Goal: Communication & Community: Connect with others

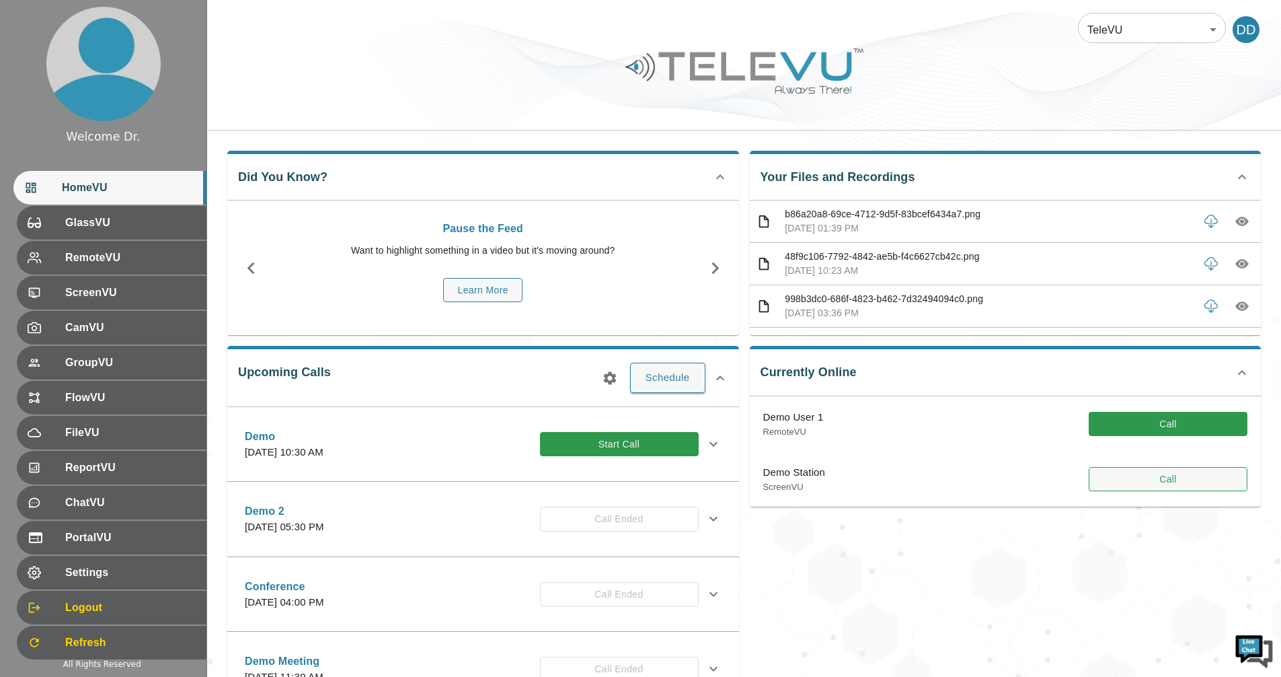
click at [1129, 480] on button "Call" at bounding box center [1168, 479] width 159 height 25
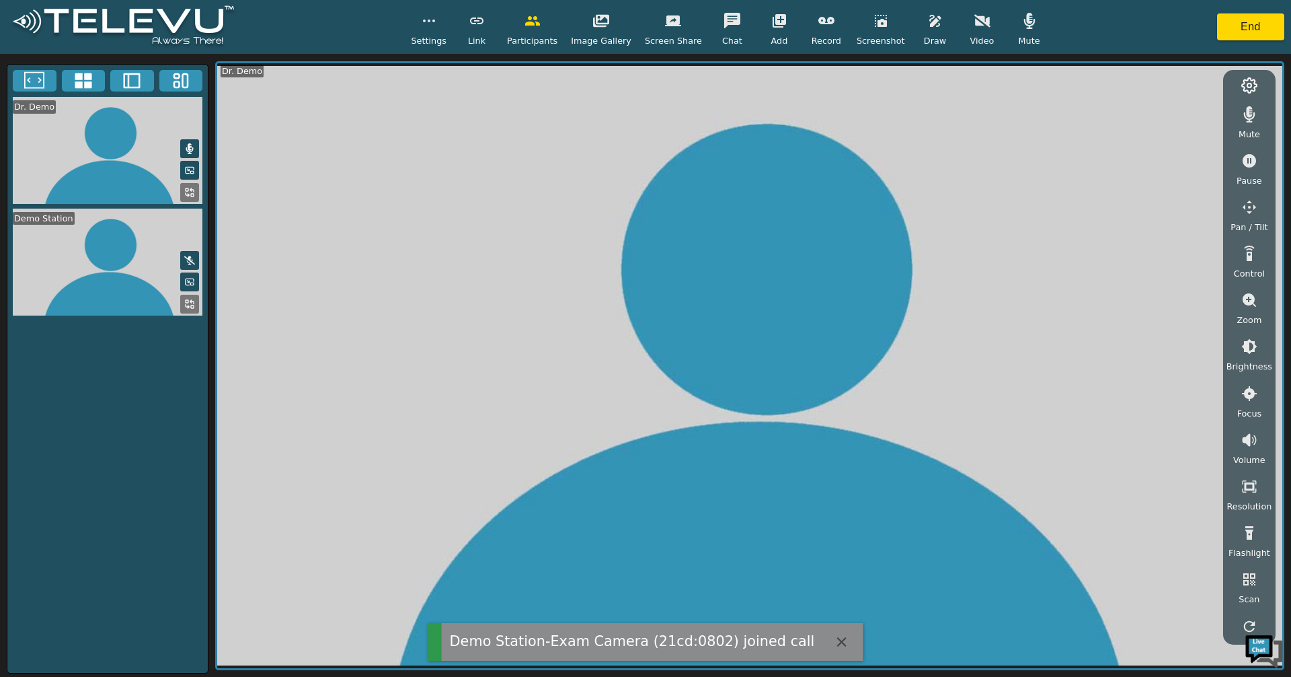
click at [80, 82] on icon at bounding box center [83, 80] width 17 height 15
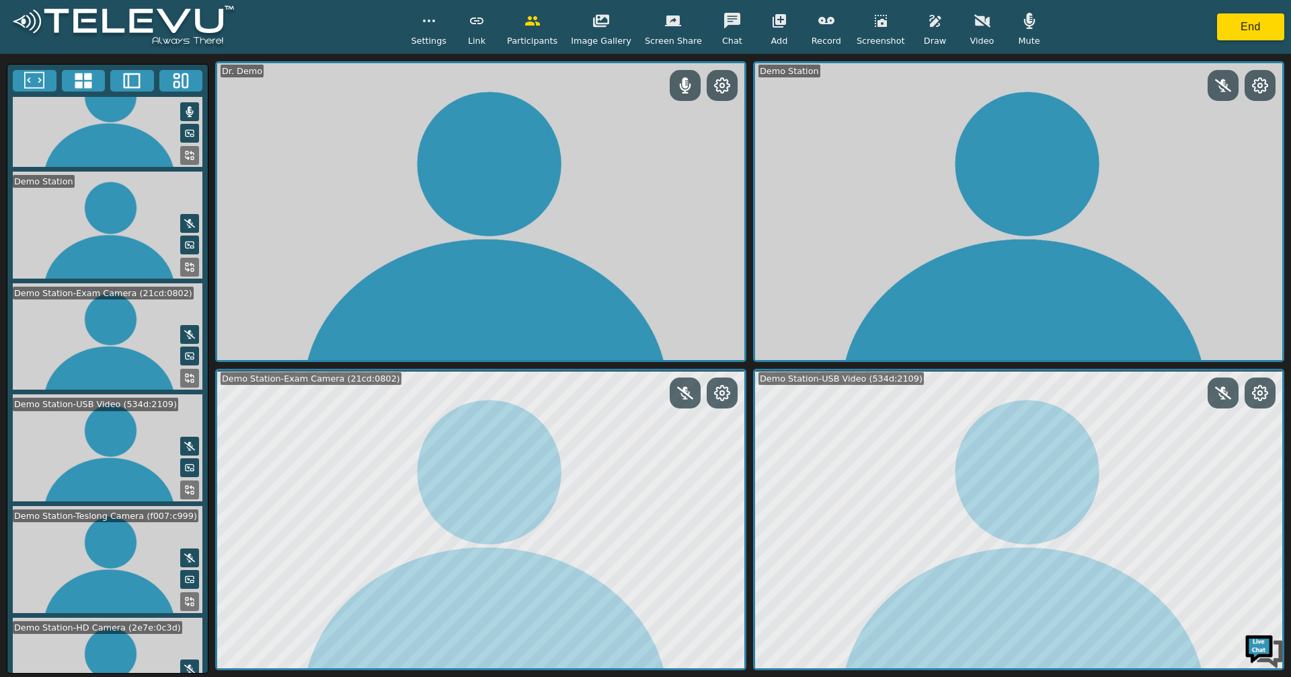
scroll to position [88, 0]
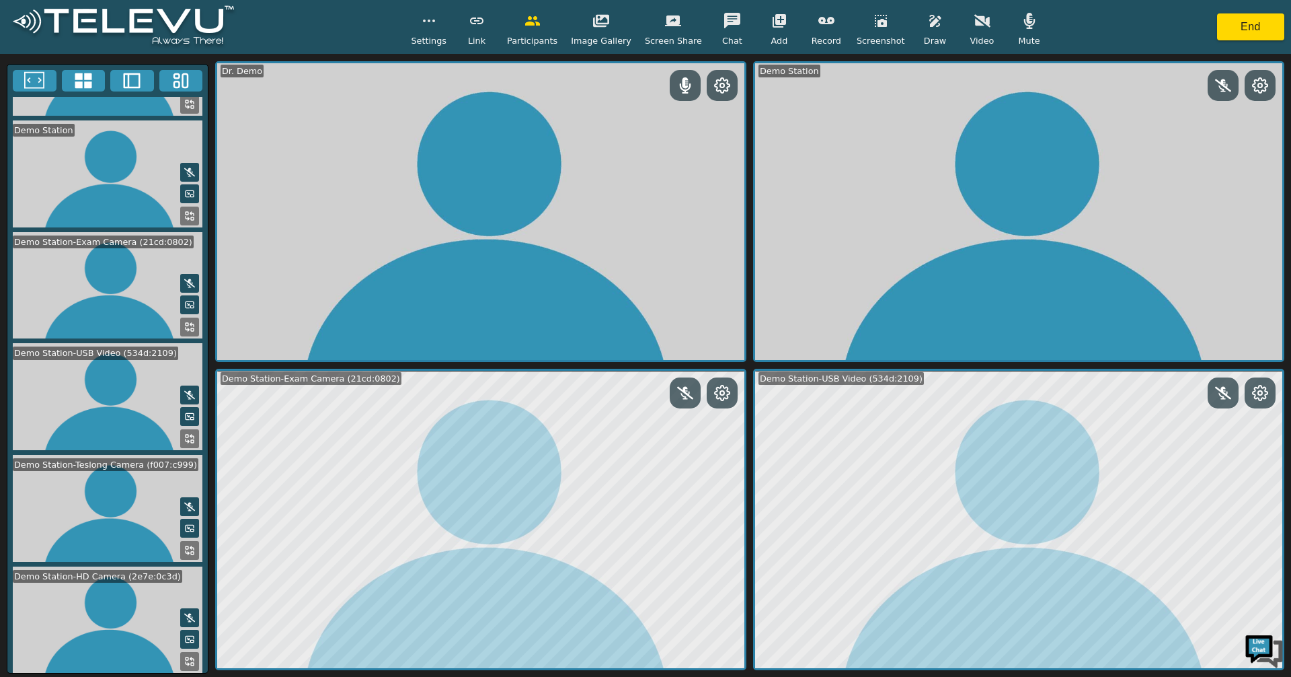
click at [184, 656] on icon at bounding box center [189, 661] width 11 height 11
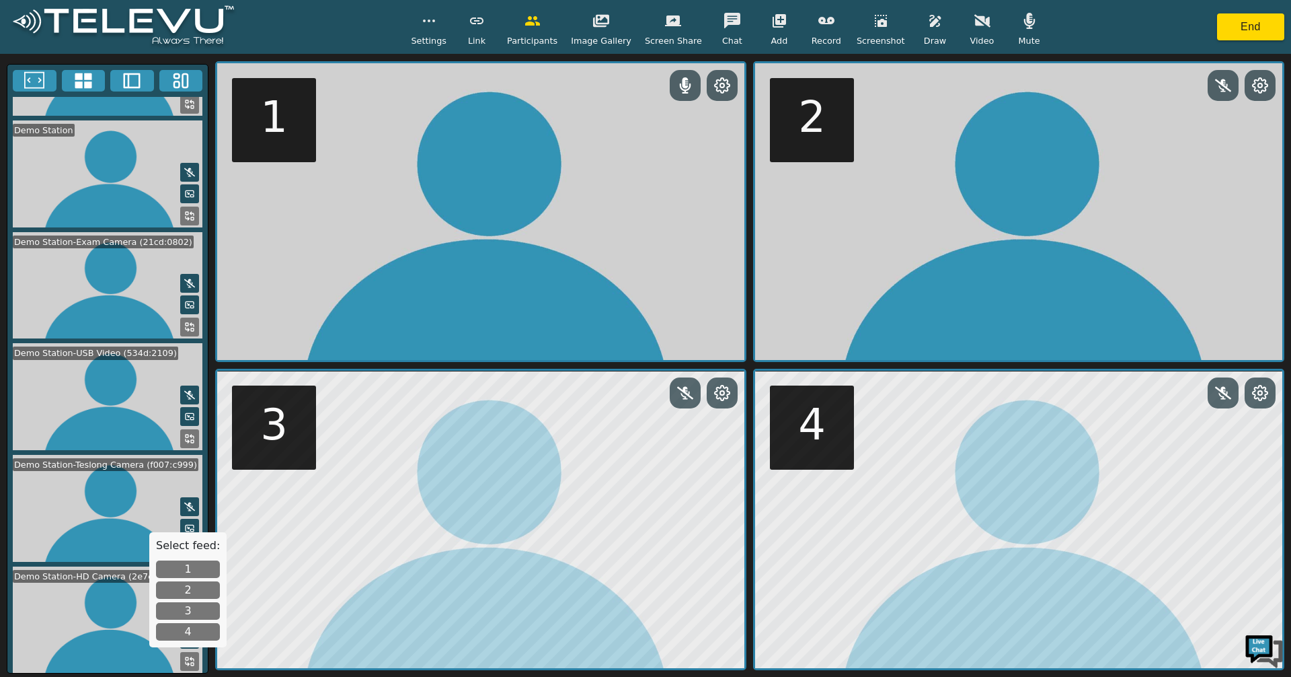
click at [187, 566] on button "1" at bounding box center [188, 568] width 64 height 17
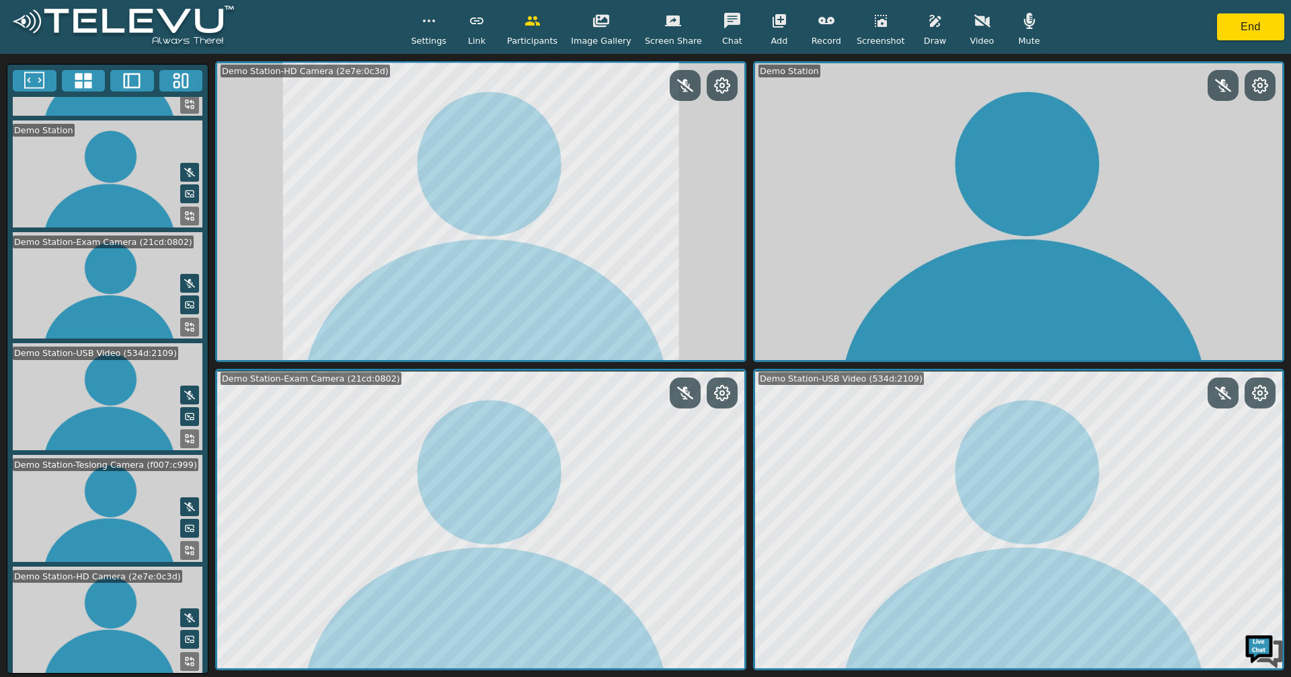
click at [188, 545] on icon at bounding box center [189, 550] width 11 height 11
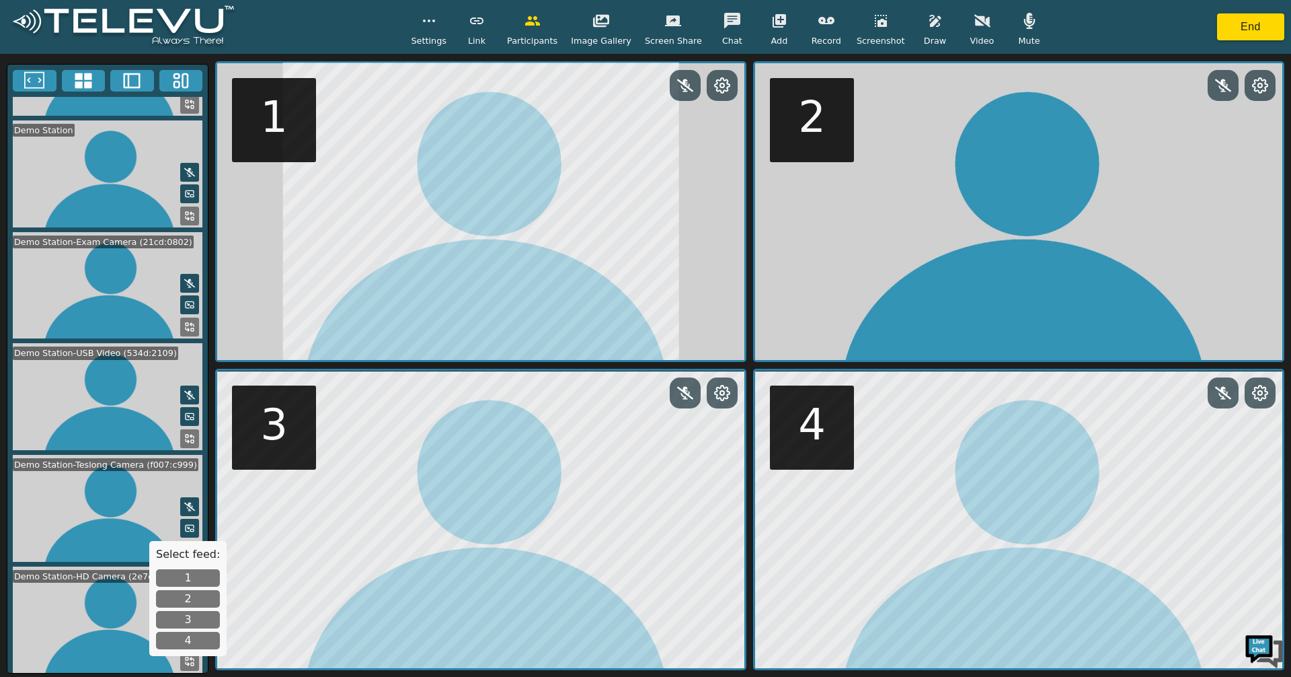
click at [198, 591] on button "2" at bounding box center [188, 598] width 64 height 17
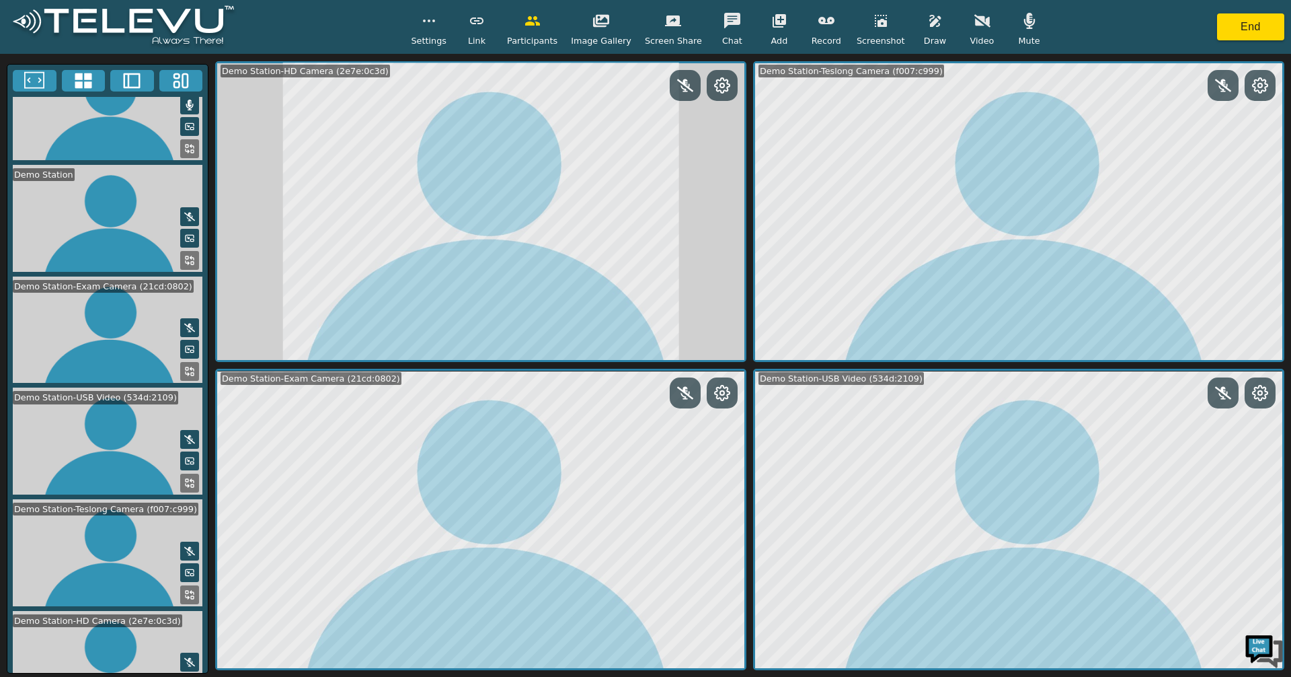
scroll to position [21, 0]
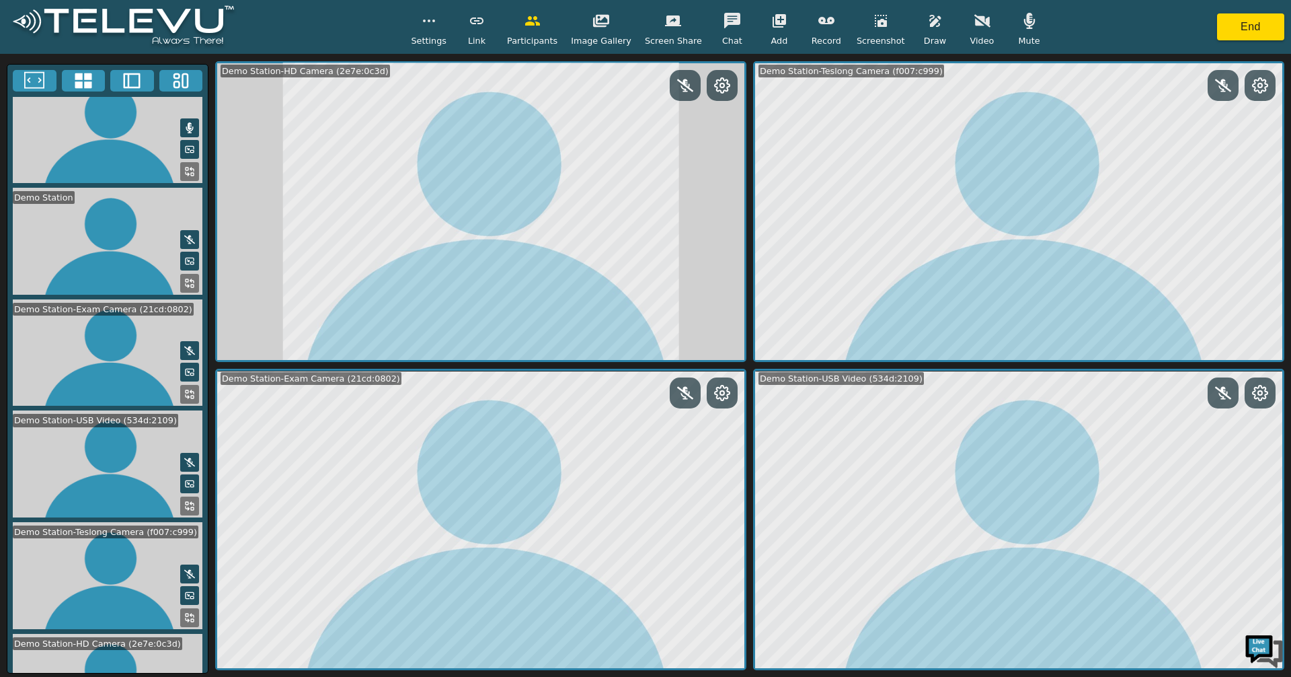
click at [184, 234] on icon at bounding box center [189, 239] width 11 height 11
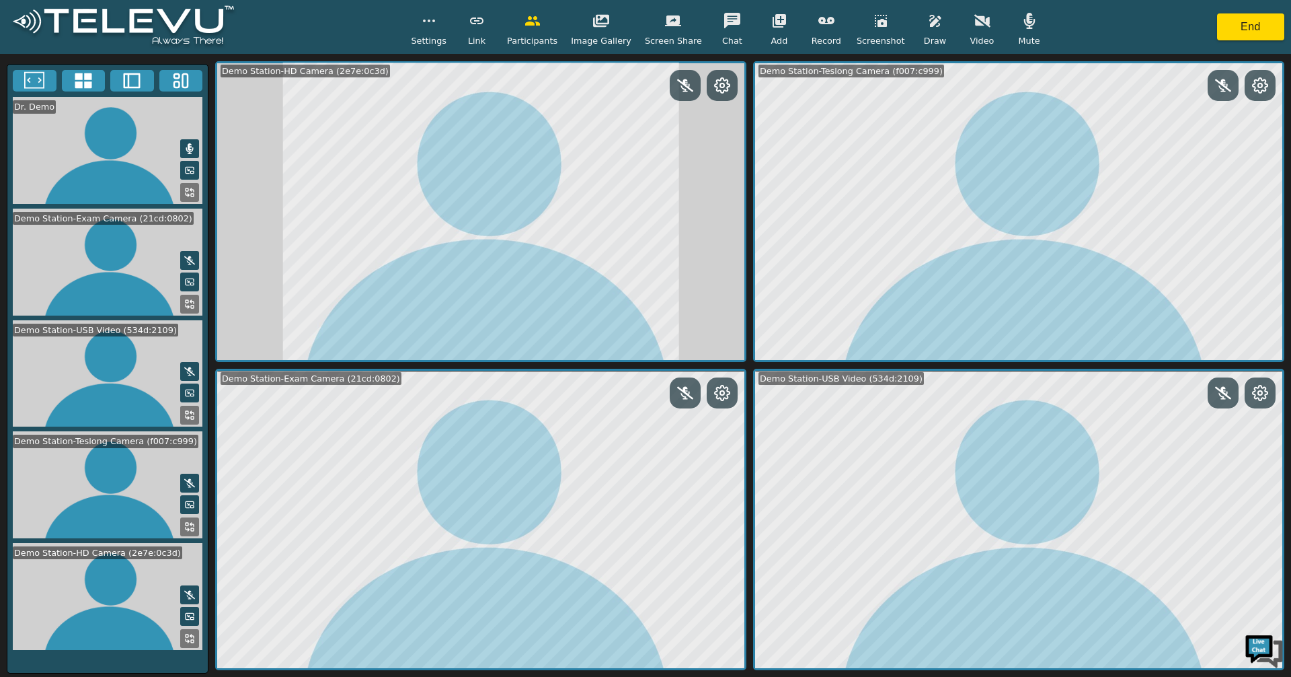
scroll to position [0, 0]
click at [184, 143] on icon at bounding box center [189, 148] width 11 height 11
click at [187, 146] on icon at bounding box center [189, 149] width 11 height 9
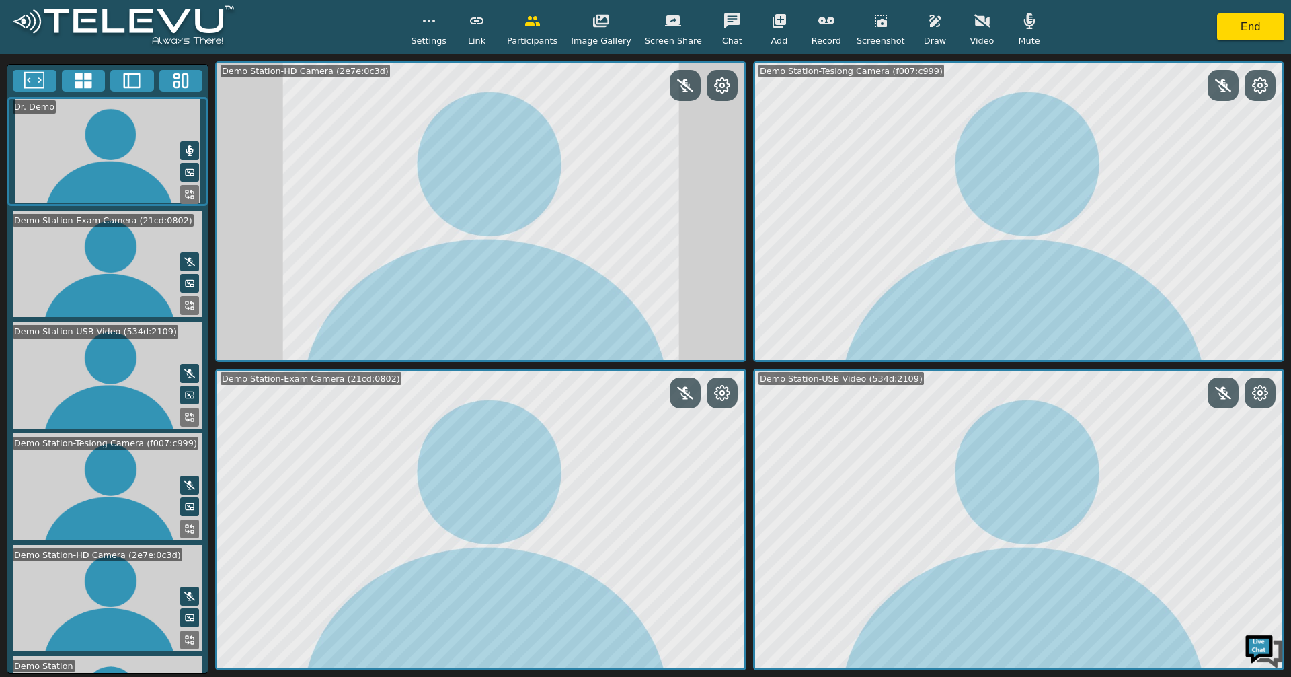
click at [188, 146] on icon at bounding box center [189, 150] width 7 height 11
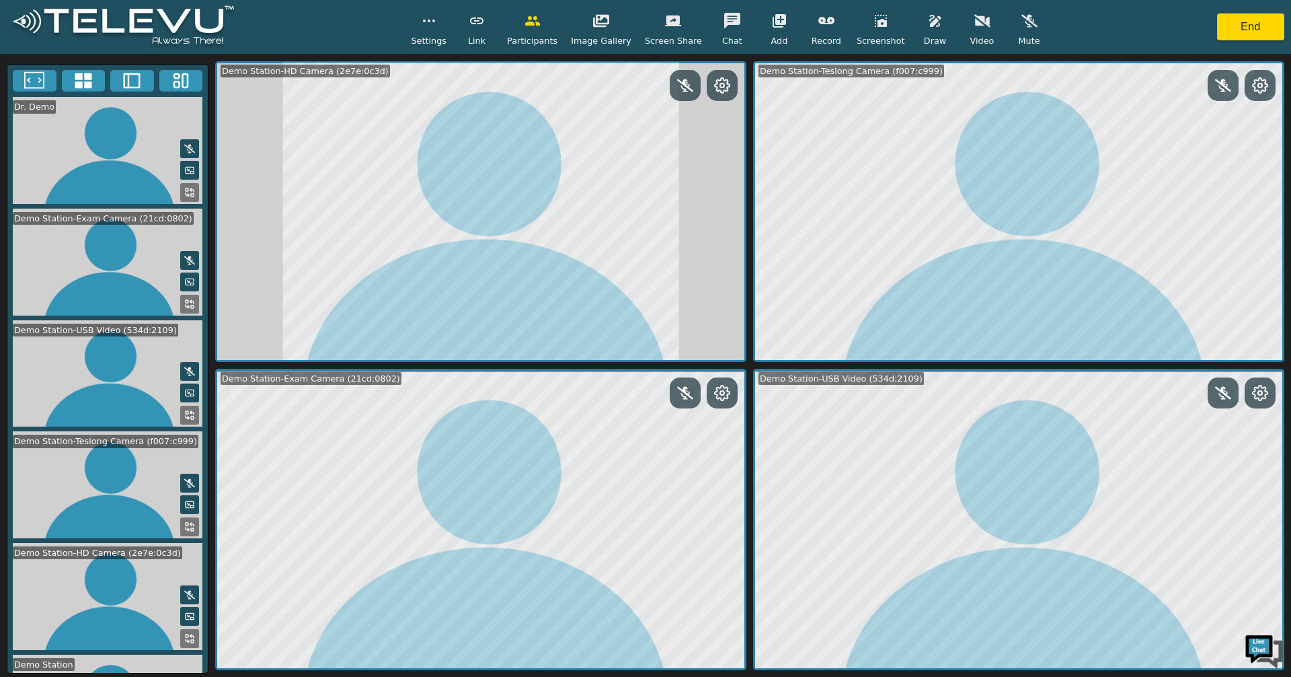
click at [683, 85] on icon at bounding box center [685, 85] width 16 height 16
click at [683, 85] on icon at bounding box center [685, 85] width 11 height 16
click at [189, 143] on icon at bounding box center [189, 148] width 11 height 11
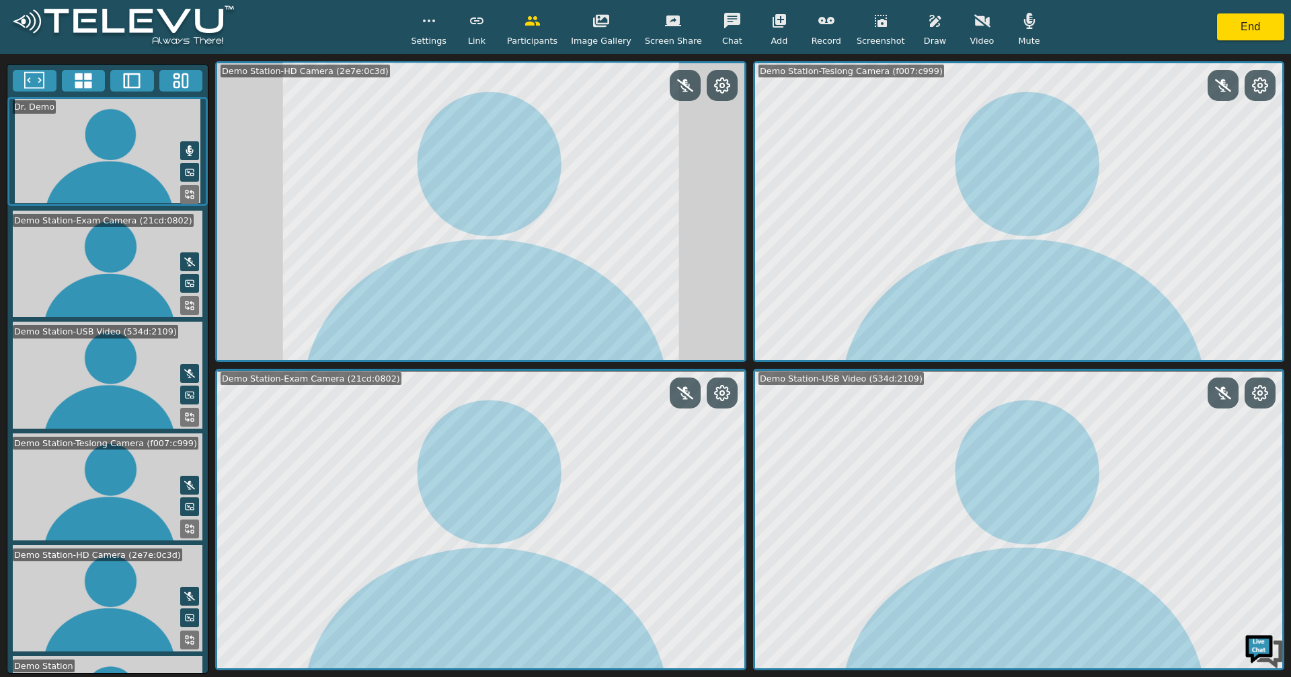
click at [190, 143] on button at bounding box center [189, 150] width 19 height 19
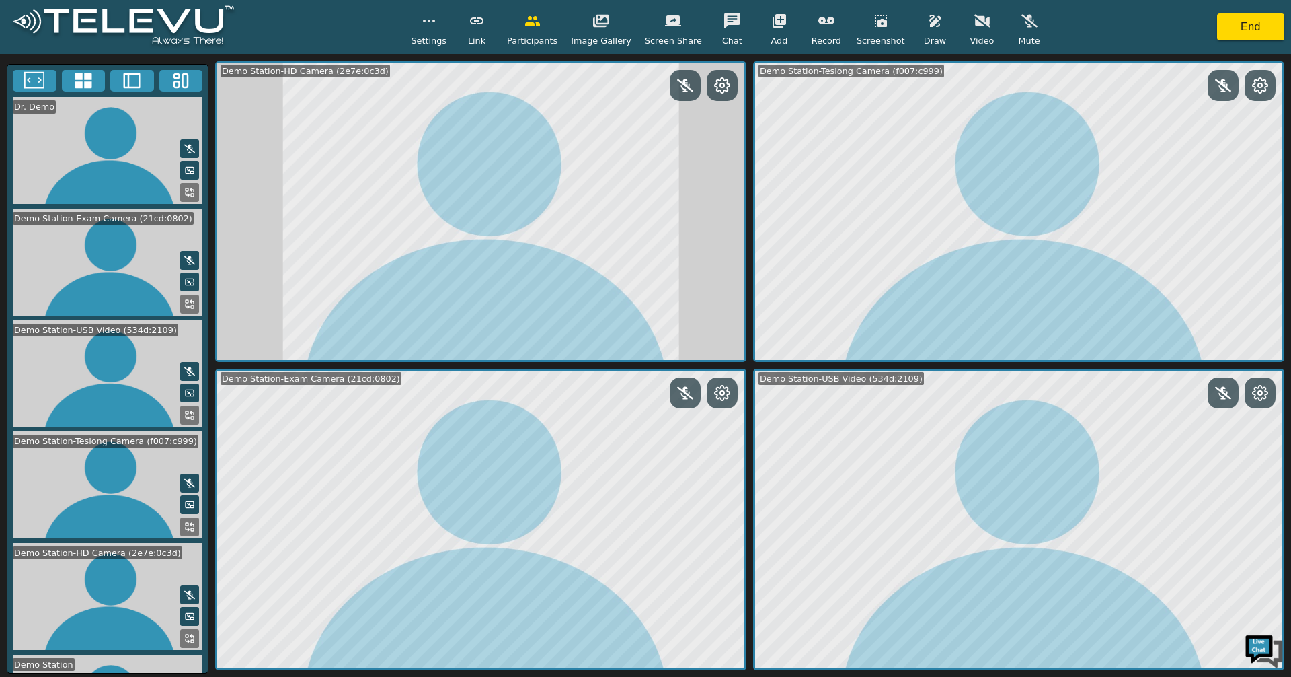
click at [184, 255] on icon at bounding box center [189, 260] width 11 height 11
click at [186, 256] on icon at bounding box center [189, 260] width 7 height 11
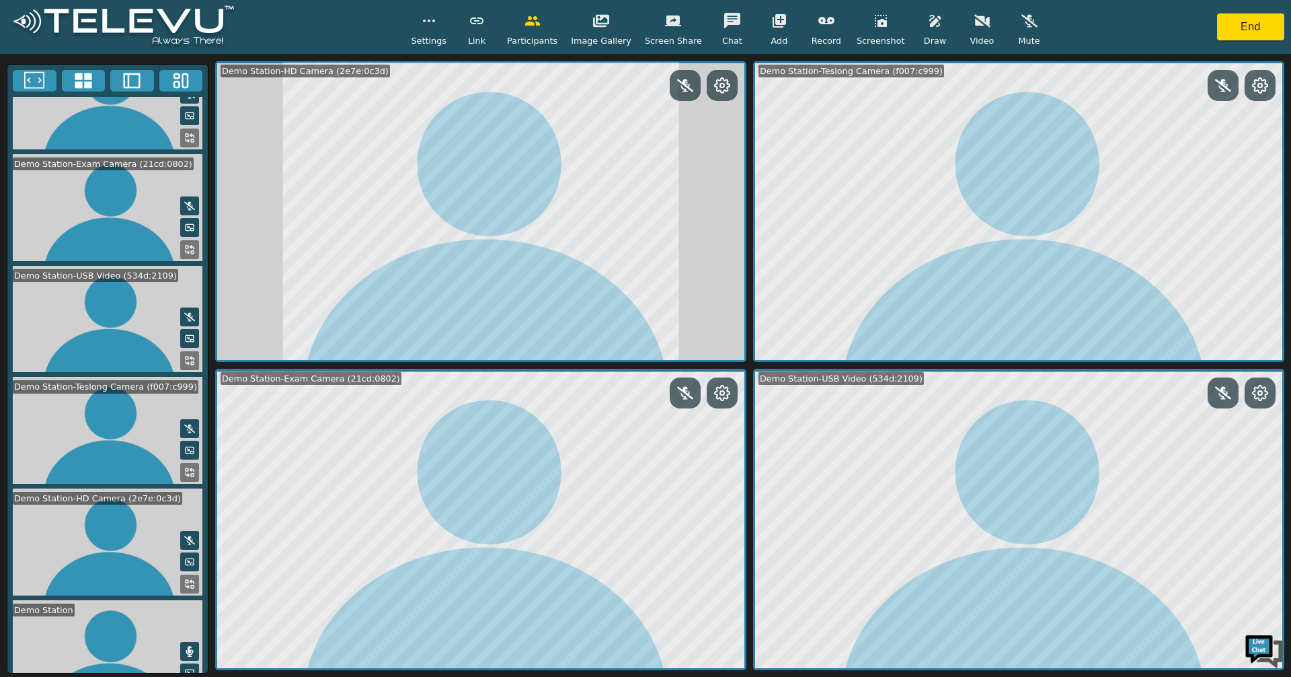
scroll to position [88, 0]
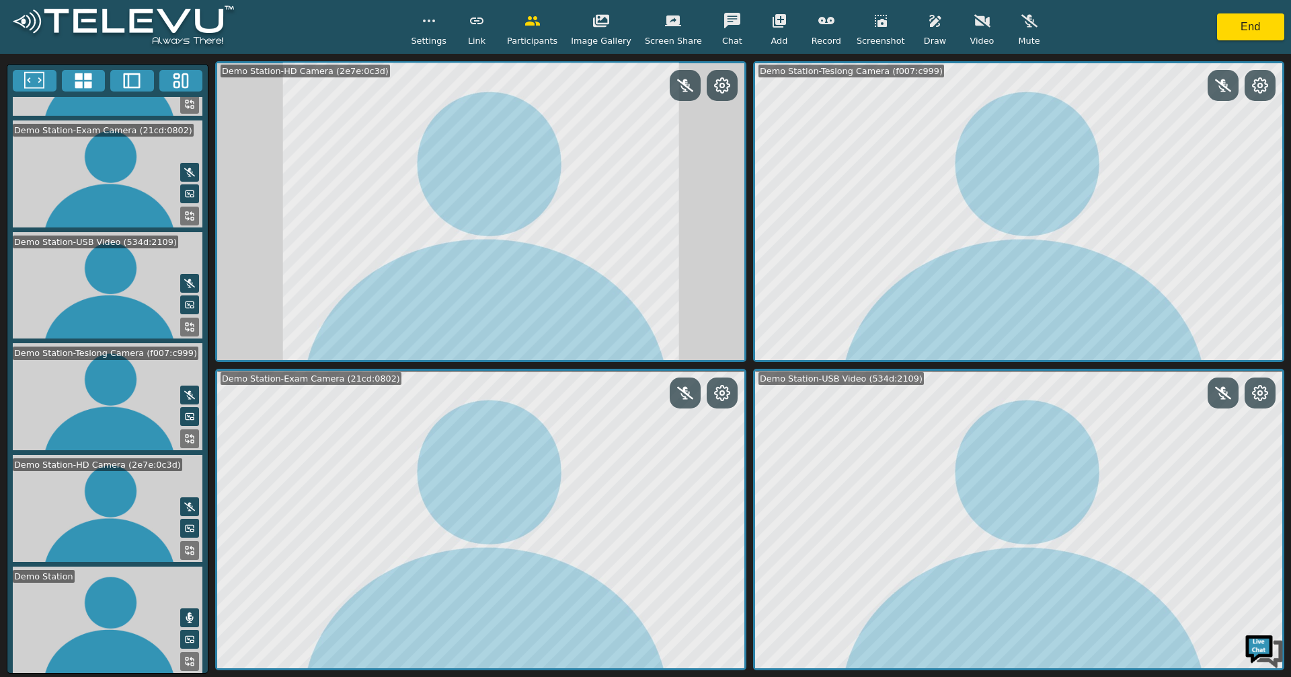
click at [186, 617] on icon at bounding box center [189, 617] width 7 height 11
click at [185, 613] on icon at bounding box center [189, 617] width 11 height 9
click at [186, 613] on icon at bounding box center [189, 617] width 7 height 11
click at [682, 391] on icon at bounding box center [685, 393] width 16 height 13
click at [686, 399] on icon at bounding box center [685, 393] width 11 height 16
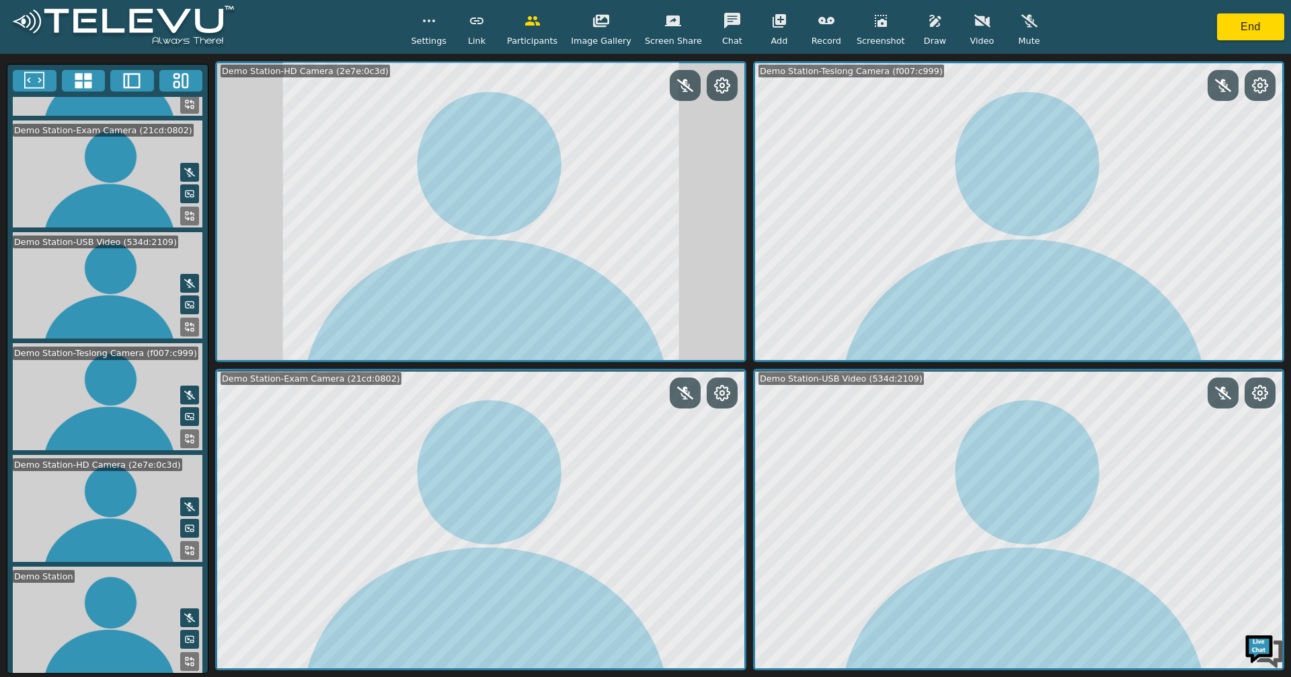
click at [693, 87] on icon at bounding box center [685, 85] width 16 height 16
click at [689, 87] on icon at bounding box center [685, 85] width 16 height 16
click at [686, 93] on icon at bounding box center [685, 85] width 16 height 16
click at [687, 93] on icon at bounding box center [685, 85] width 11 height 16
click at [682, 89] on icon at bounding box center [685, 85] width 16 height 16
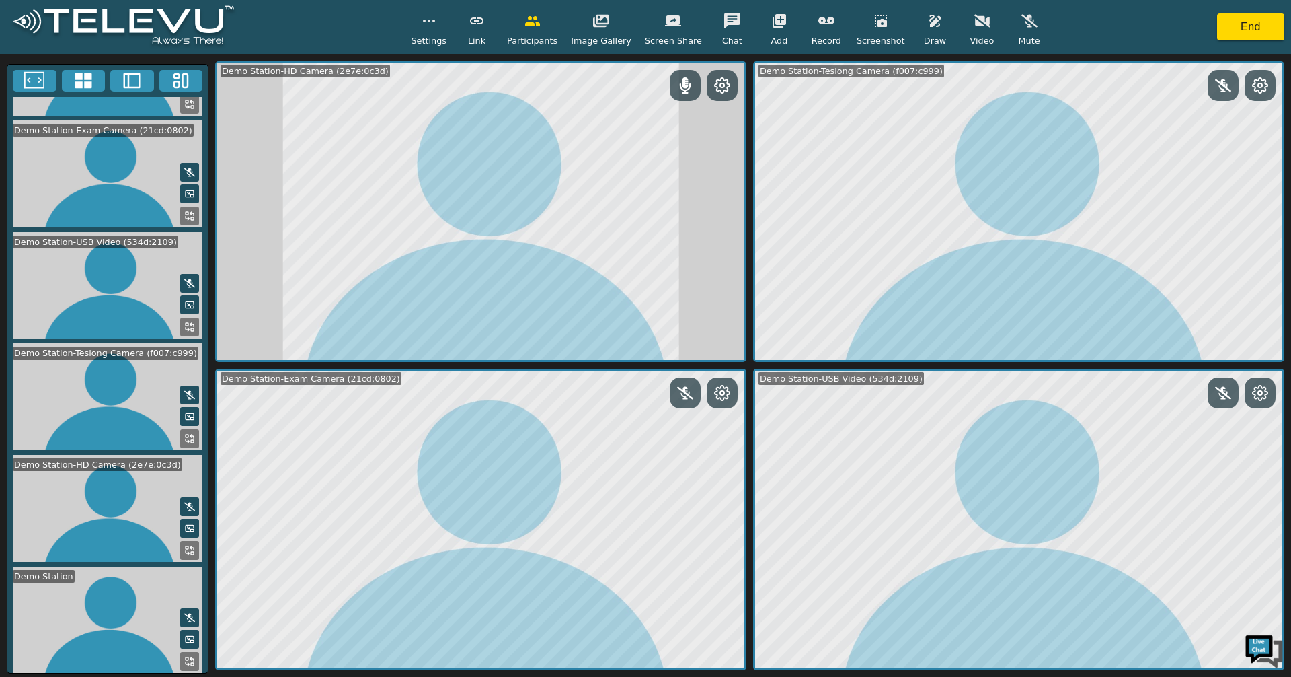
click at [683, 89] on icon at bounding box center [685, 85] width 11 height 16
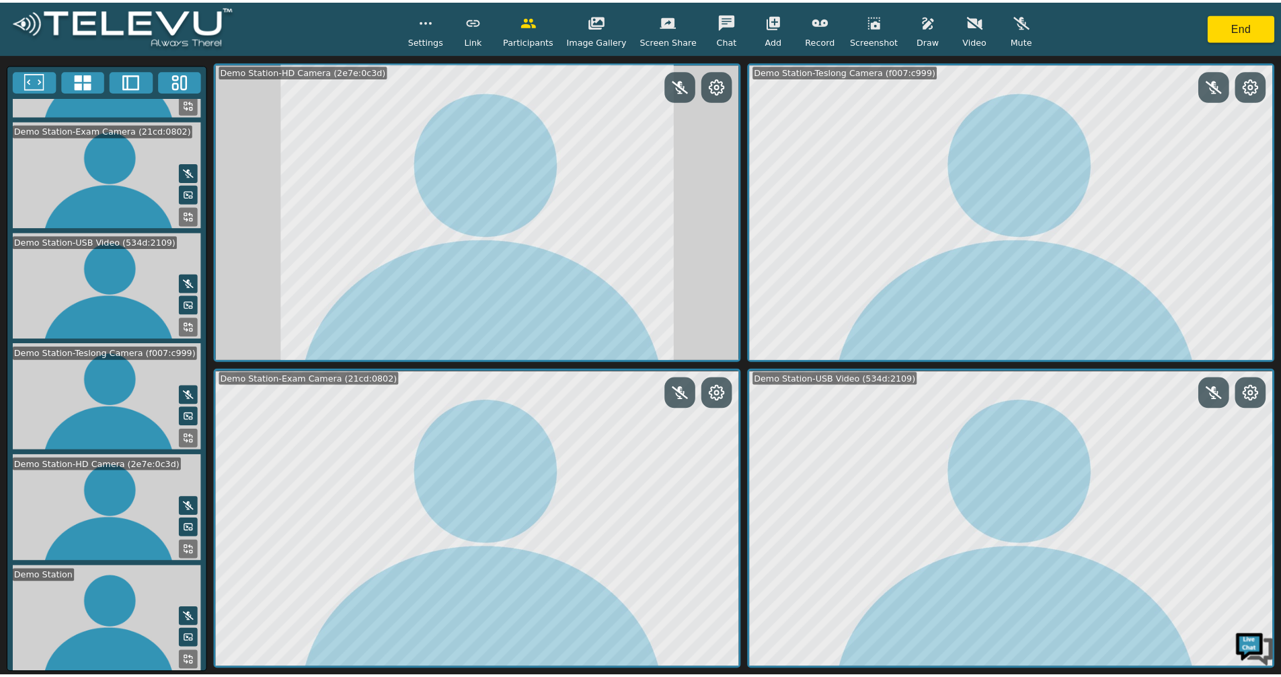
scroll to position [0, 0]
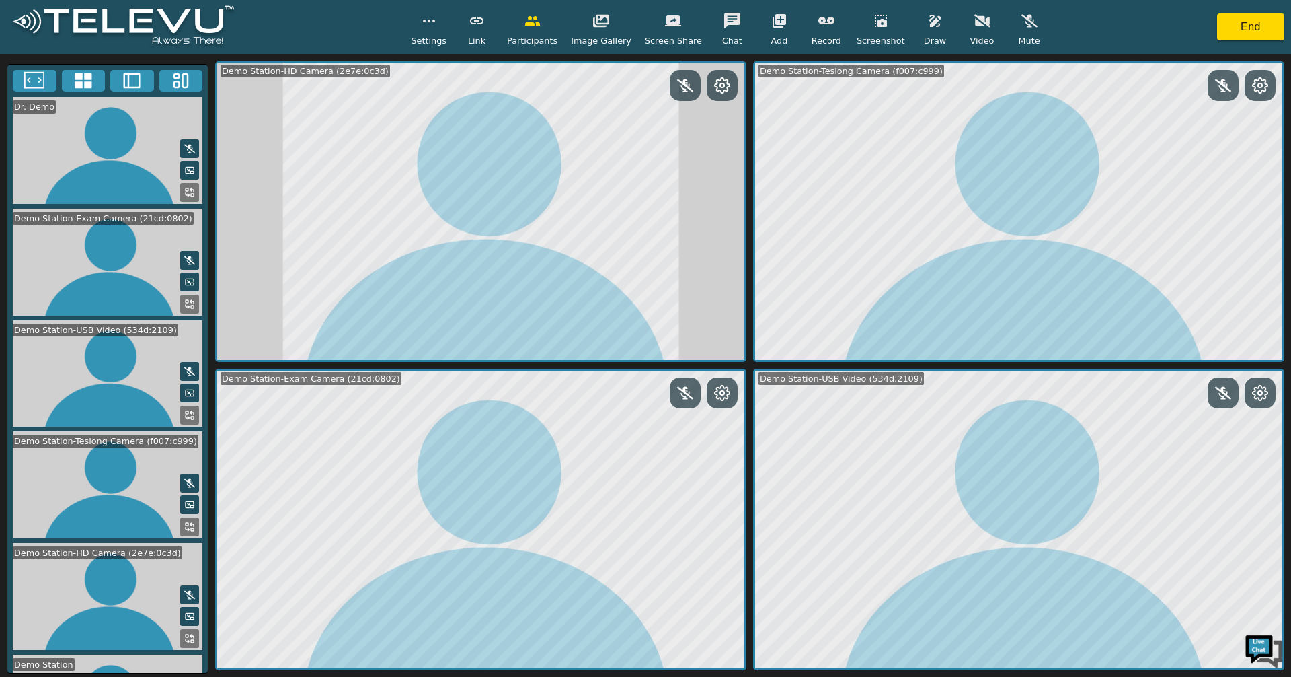
click at [184, 167] on icon at bounding box center [189, 170] width 11 height 11
click at [186, 390] on icon at bounding box center [190, 393] width 8 height 6
click at [184, 387] on icon at bounding box center [189, 392] width 11 height 11
click at [184, 410] on icon at bounding box center [189, 415] width 11 height 11
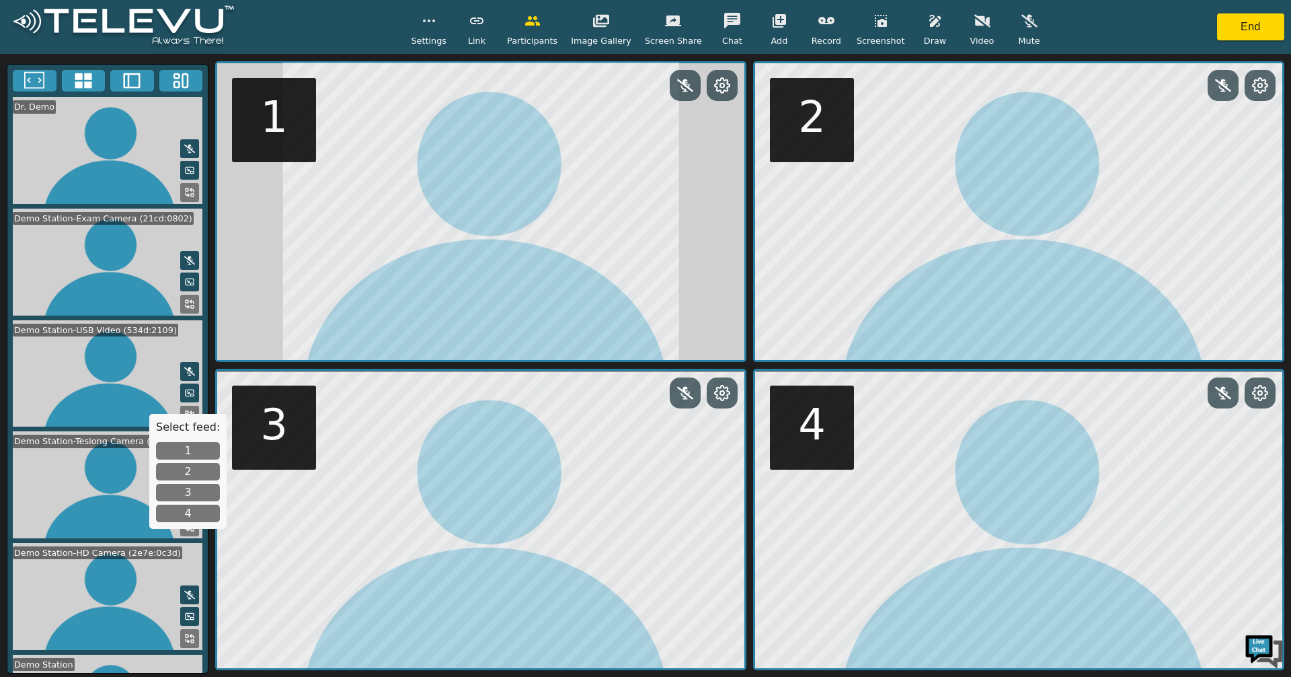
click at [186, 416] on icon at bounding box center [187, 417] width 3 height 3
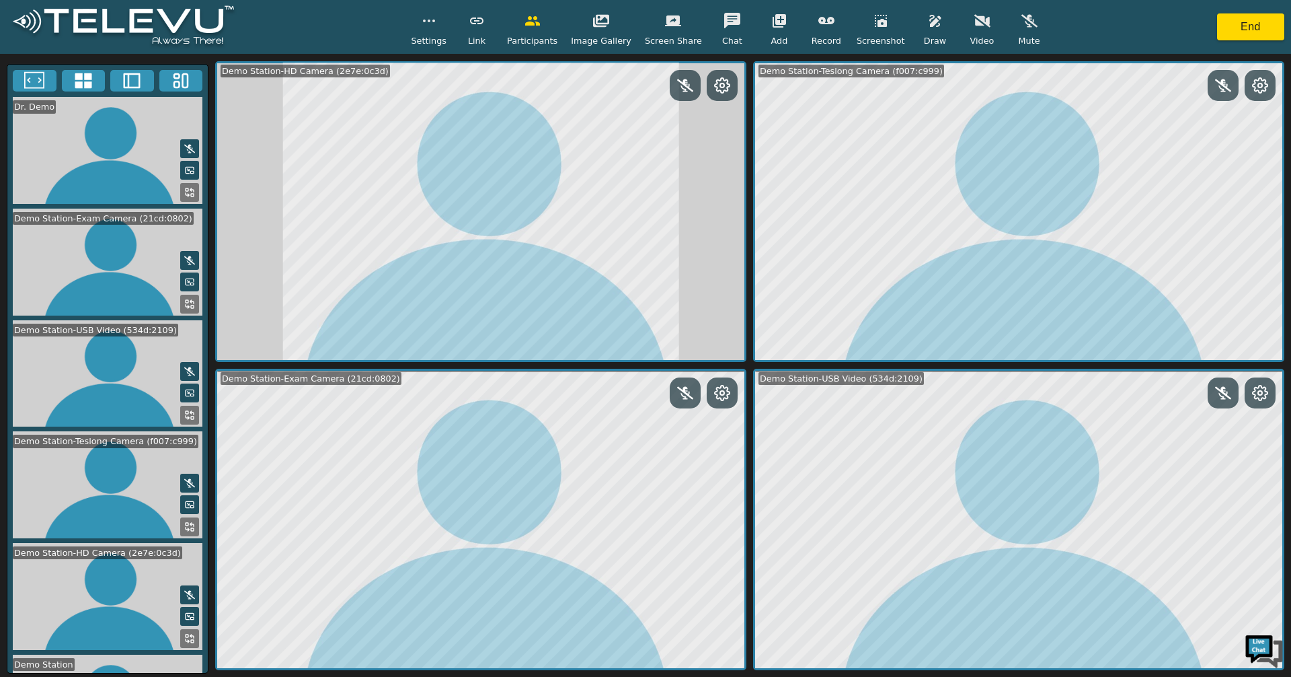
click at [184, 189] on icon at bounding box center [189, 192] width 11 height 11
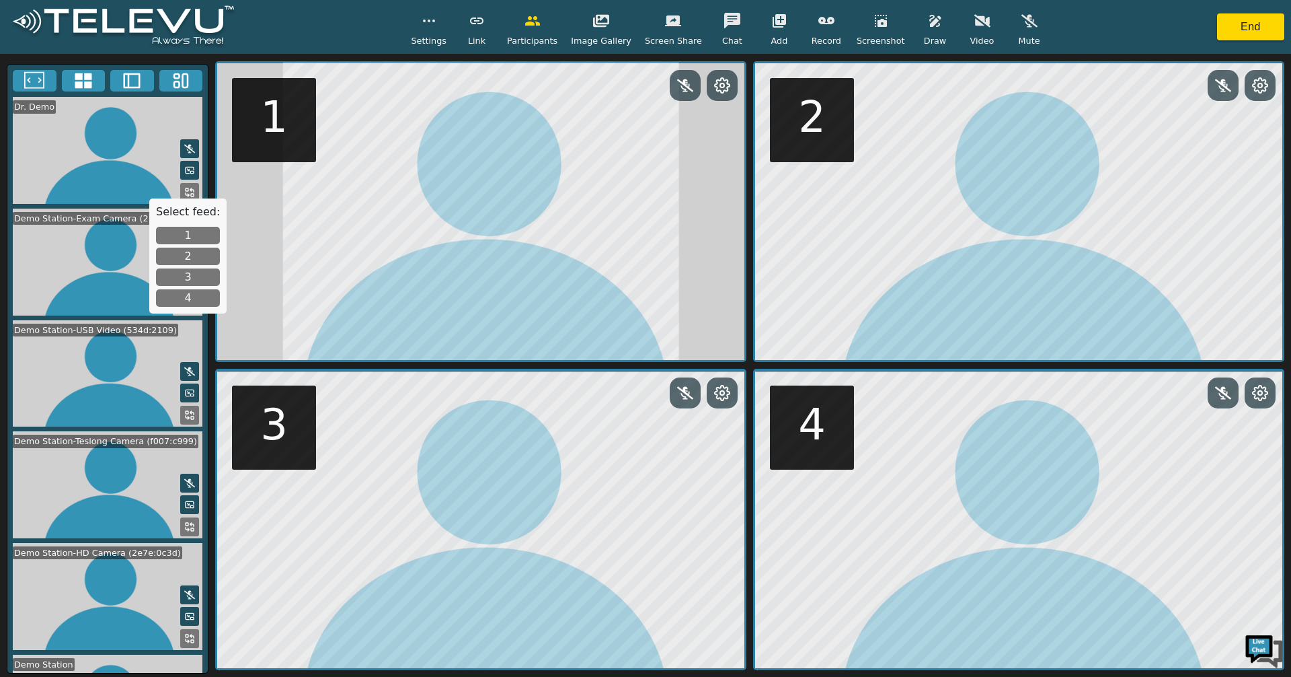
click at [190, 188] on icon at bounding box center [191, 189] width 3 height 3
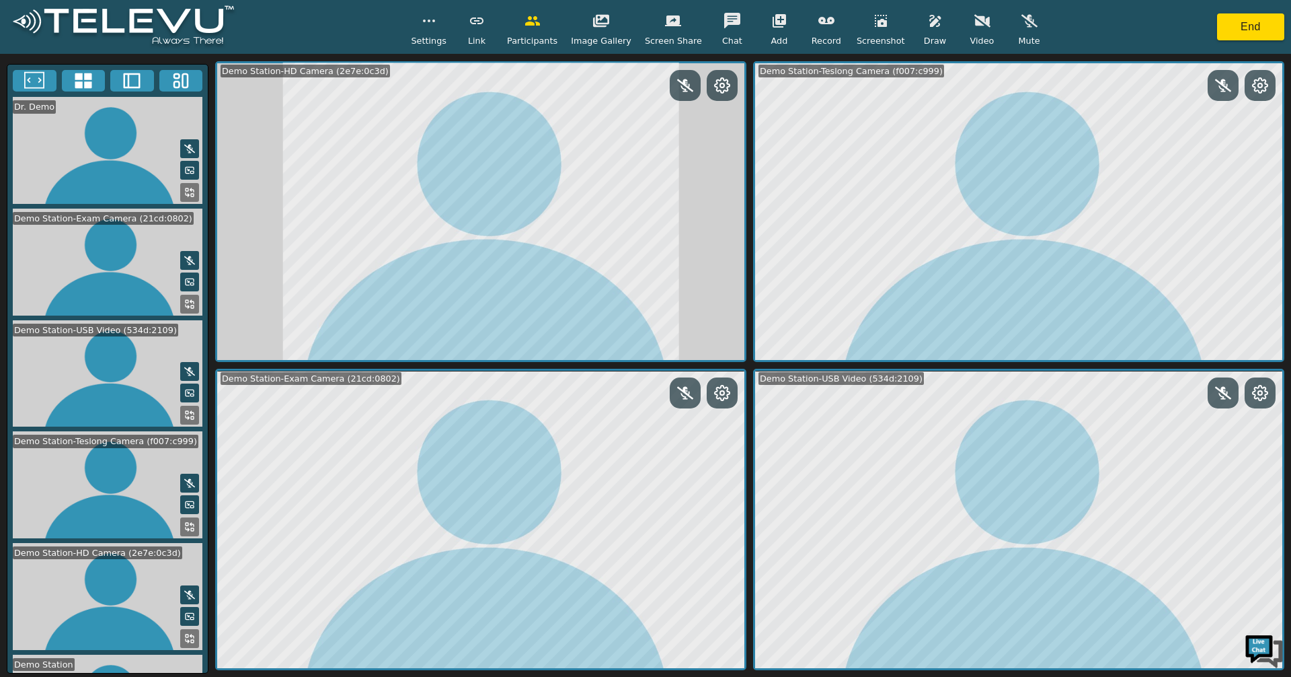
click at [184, 187] on icon at bounding box center [189, 192] width 11 height 11
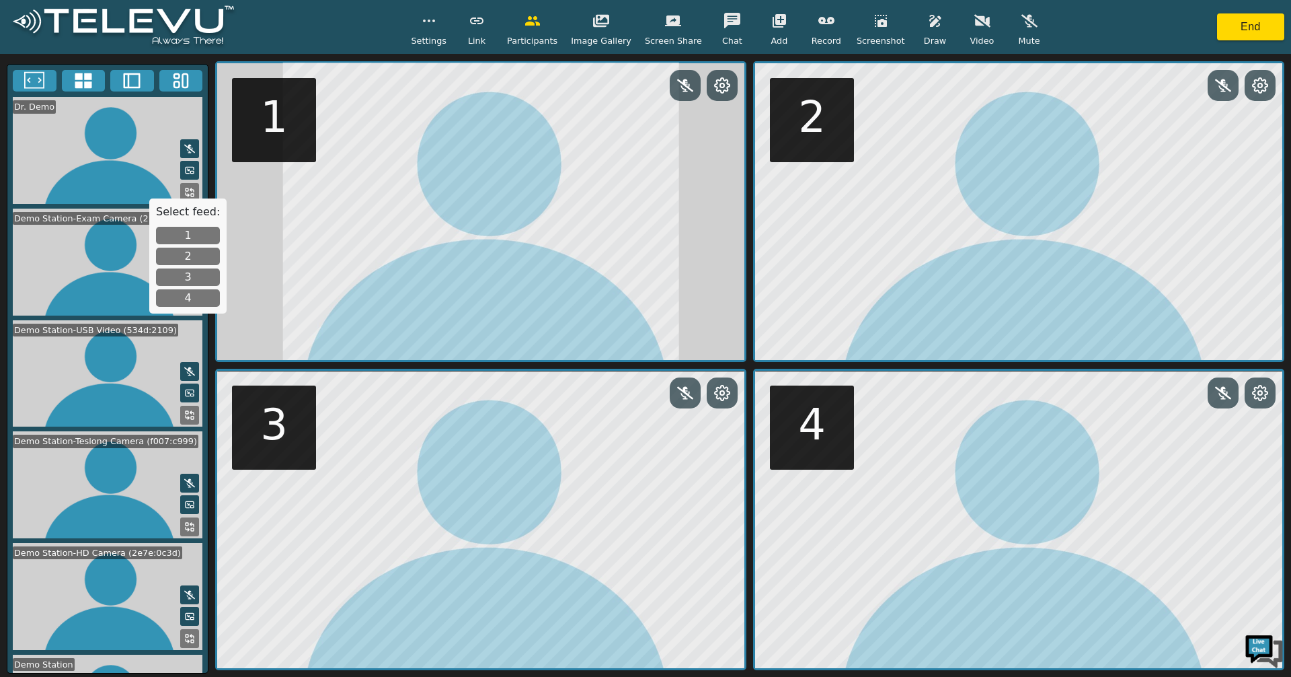
click at [192, 190] on button at bounding box center [189, 192] width 19 height 19
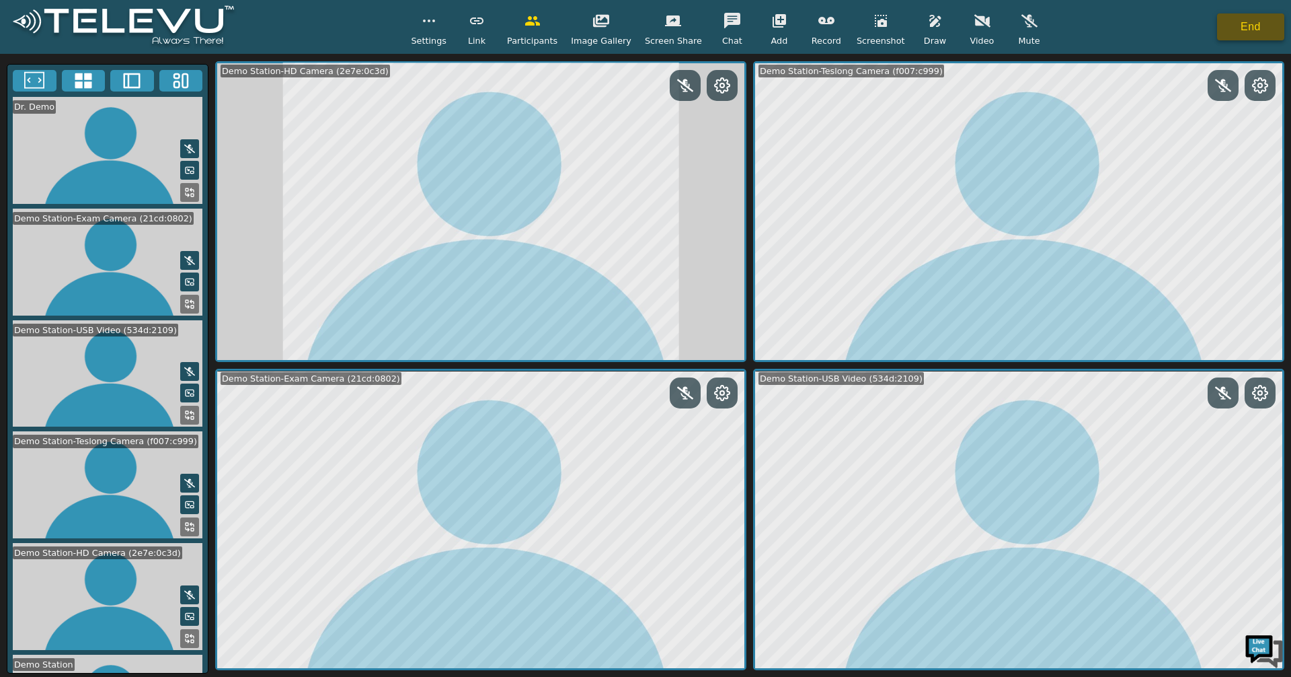
click at [1256, 28] on button "End" at bounding box center [1250, 26] width 67 height 27
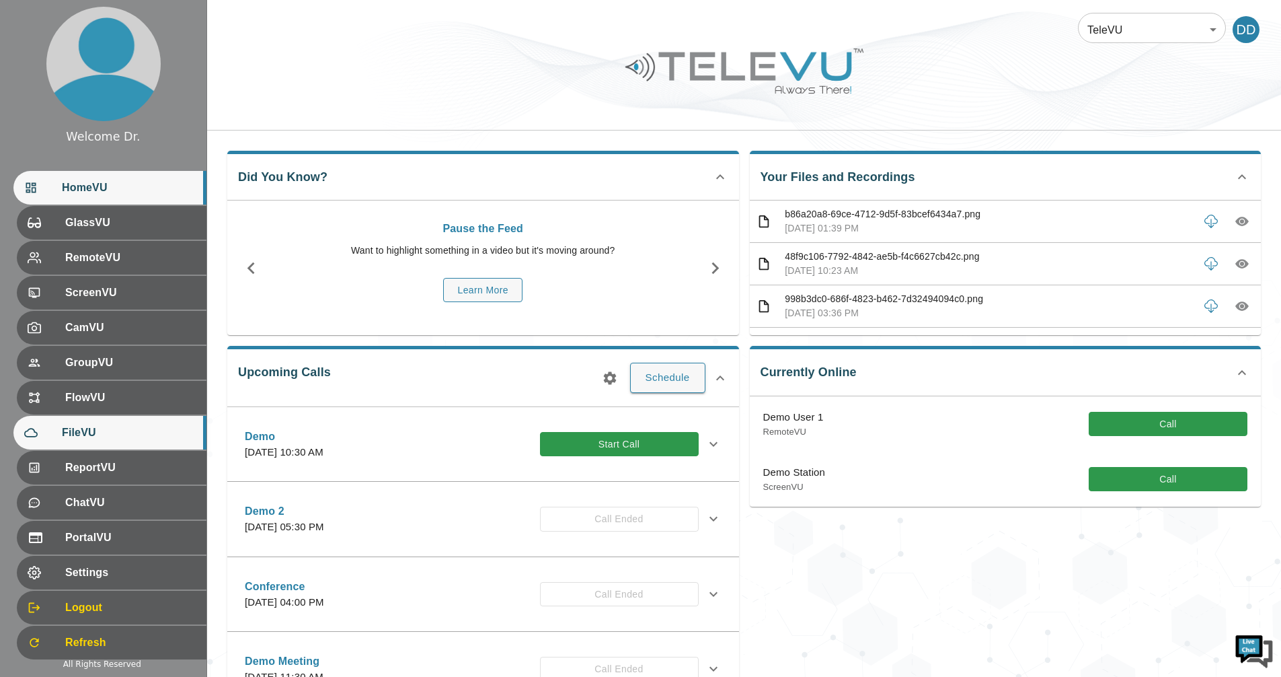
click at [101, 434] on span "FileVU" at bounding box center [129, 432] width 134 height 16
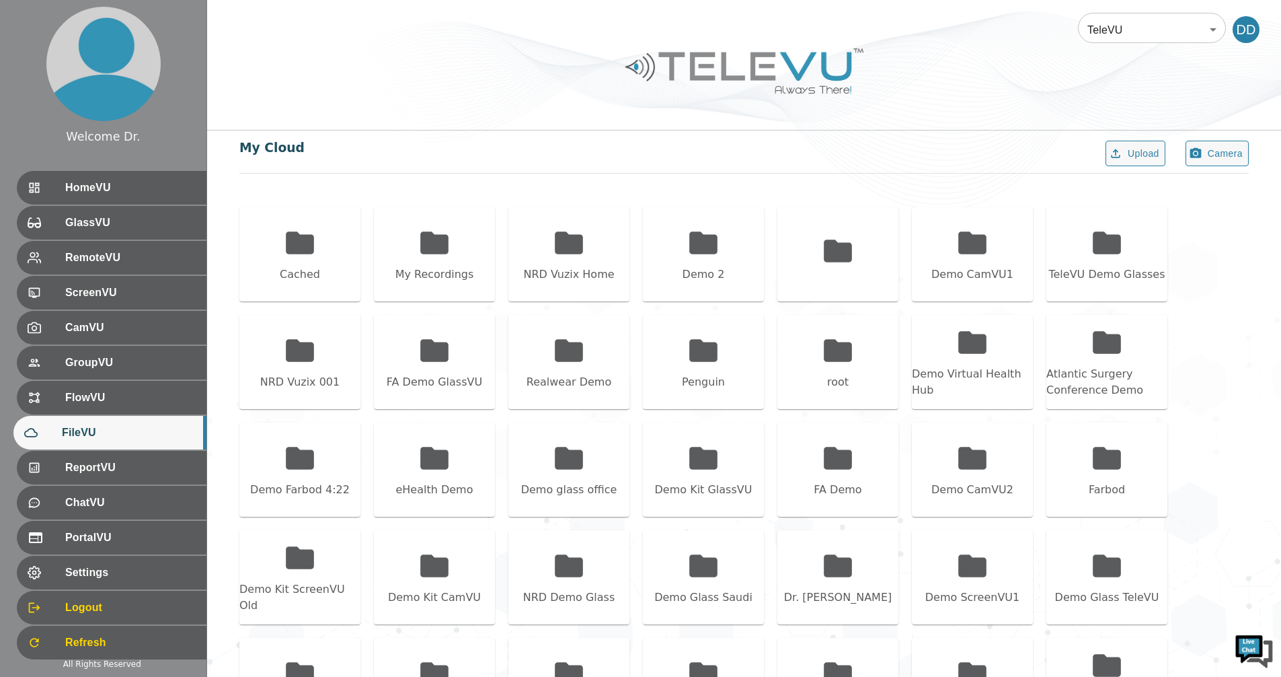
click at [520, 71] on div at bounding box center [744, 81] width 1074 height 76
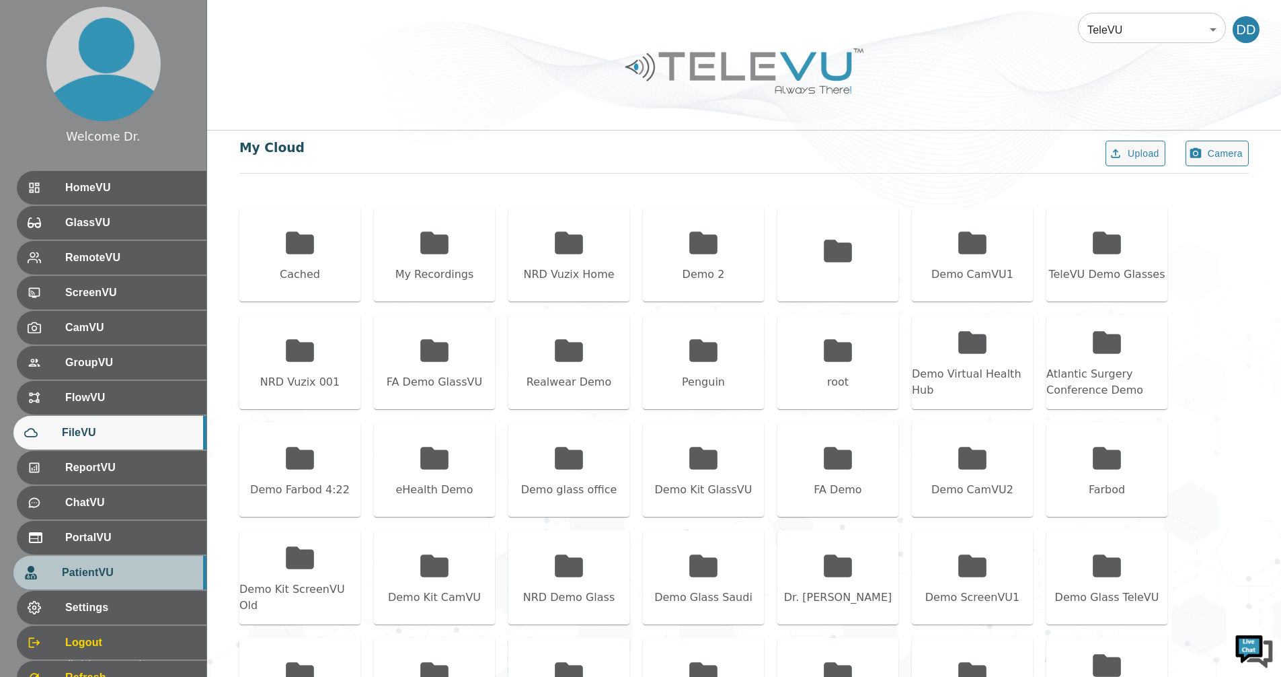
click at [93, 572] on span "PatientVU" at bounding box center [129, 572] width 134 height 16
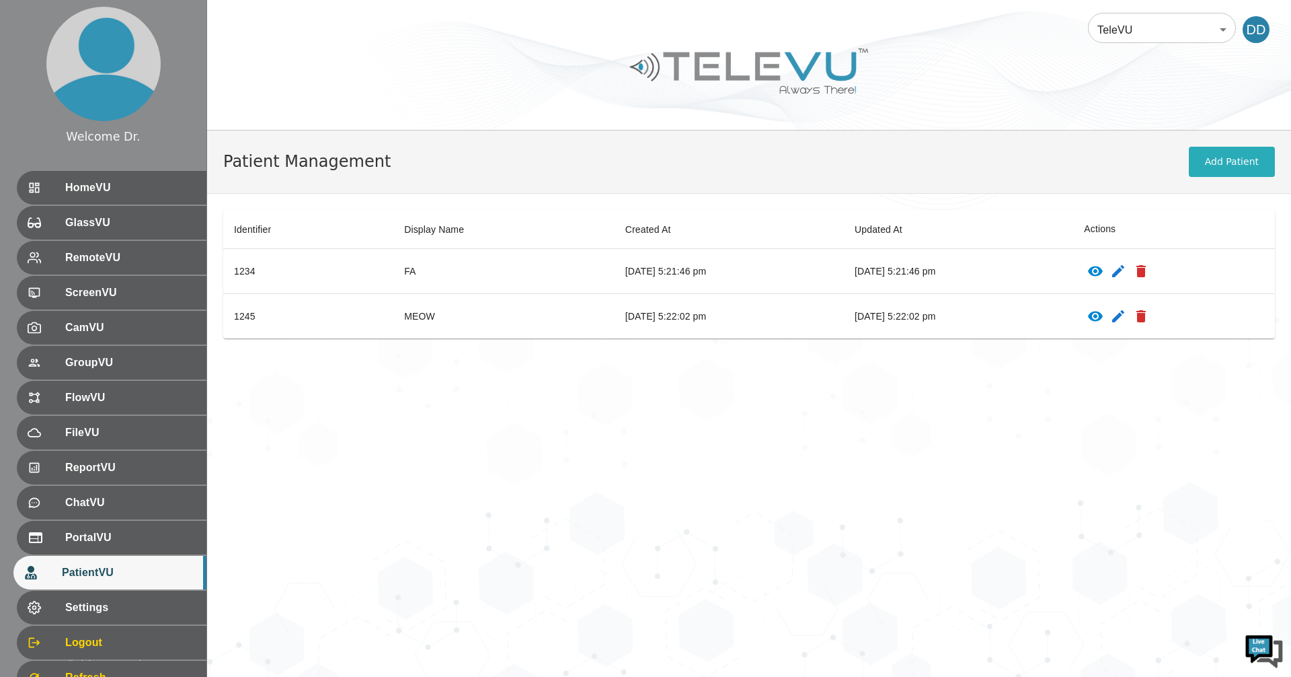
click at [853, 526] on div "Patient Management Add Patient Identifier Display Name Created At Updated At Ac…" at bounding box center [749, 403] width 1084 height 546
